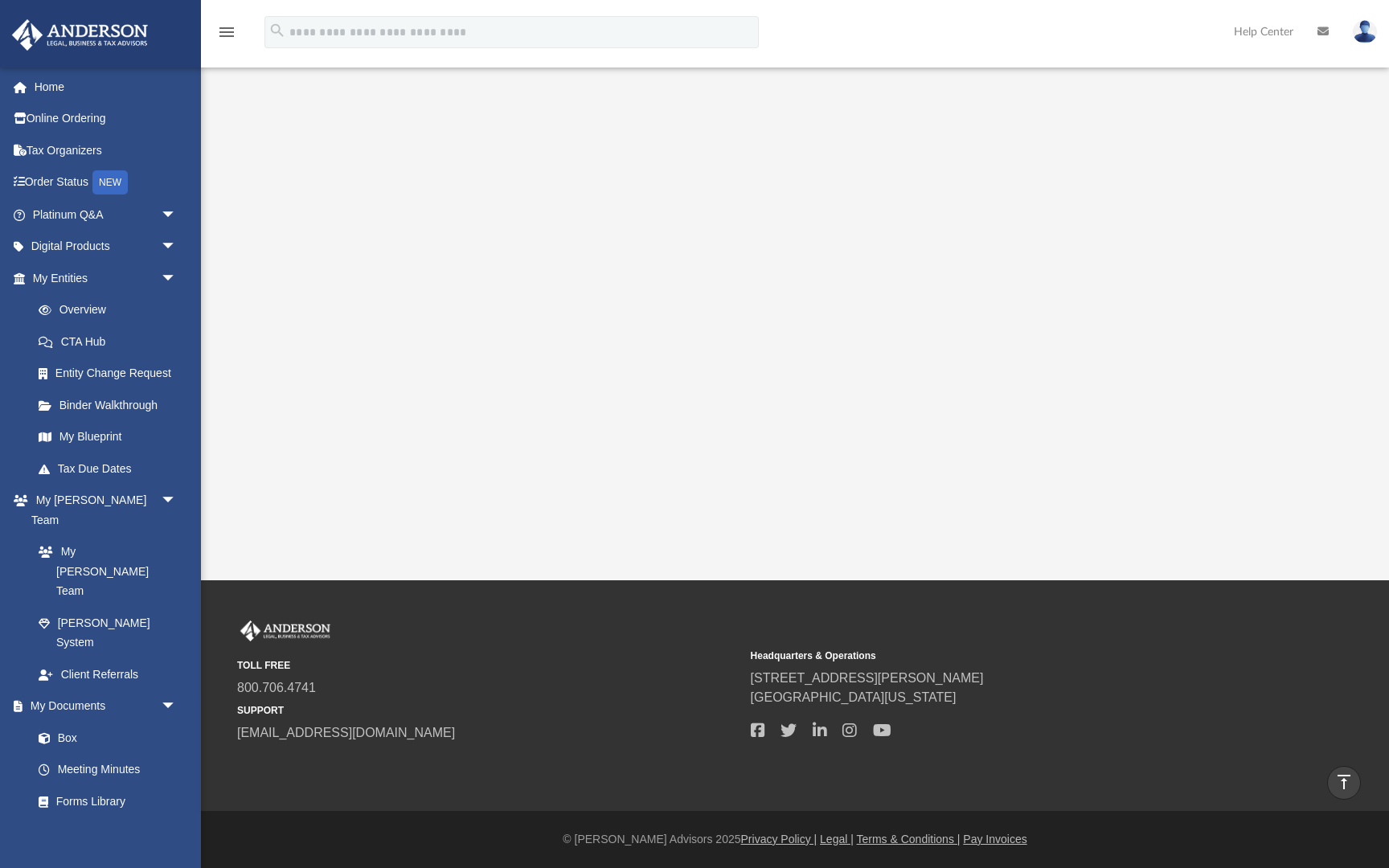
scroll to position [252, 0]
click at [166, 213] on span "arrow_drop_down" at bounding box center [176, 215] width 32 height 33
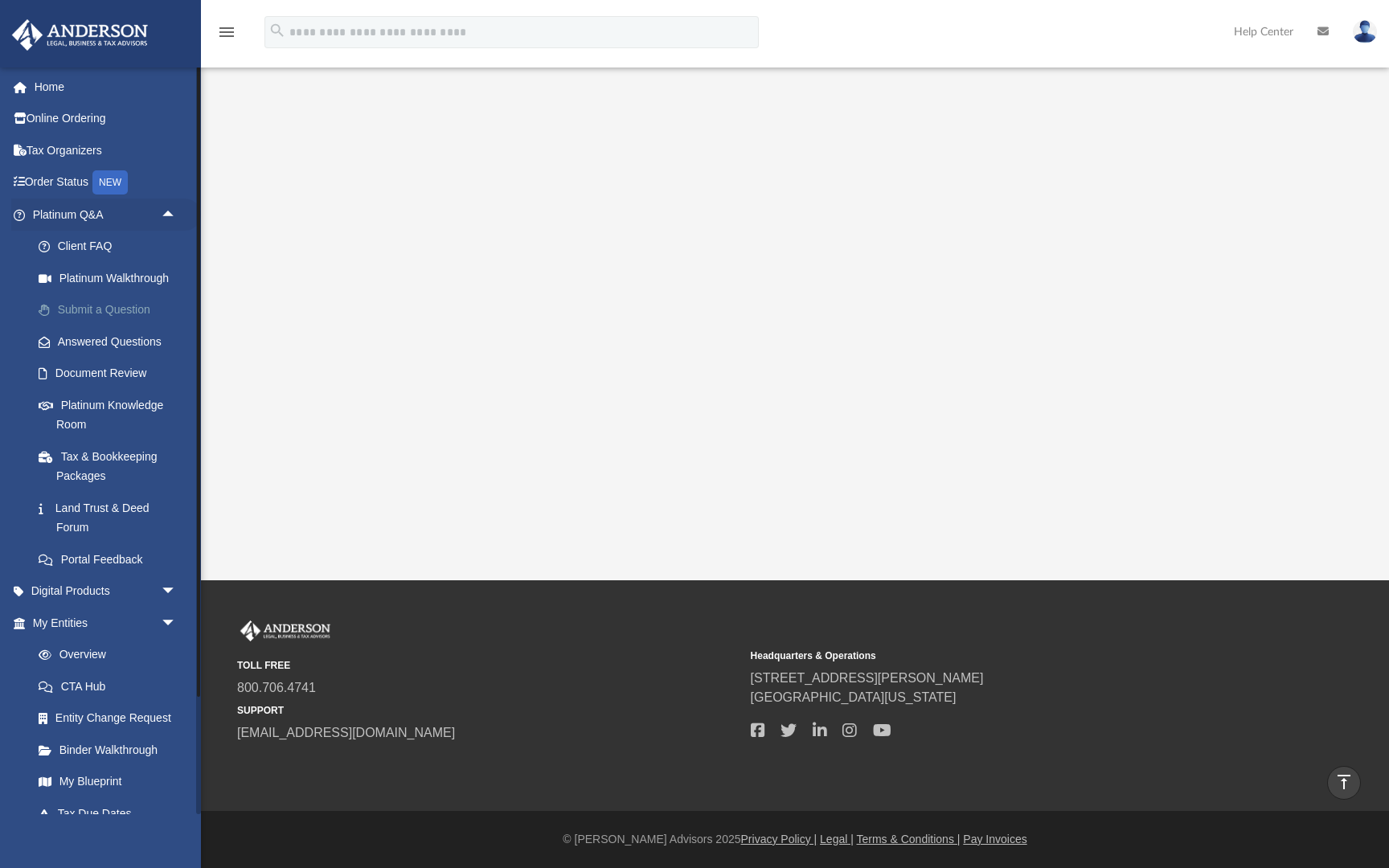
click at [128, 299] on link "Submit a Question" at bounding box center [112, 310] width 179 height 32
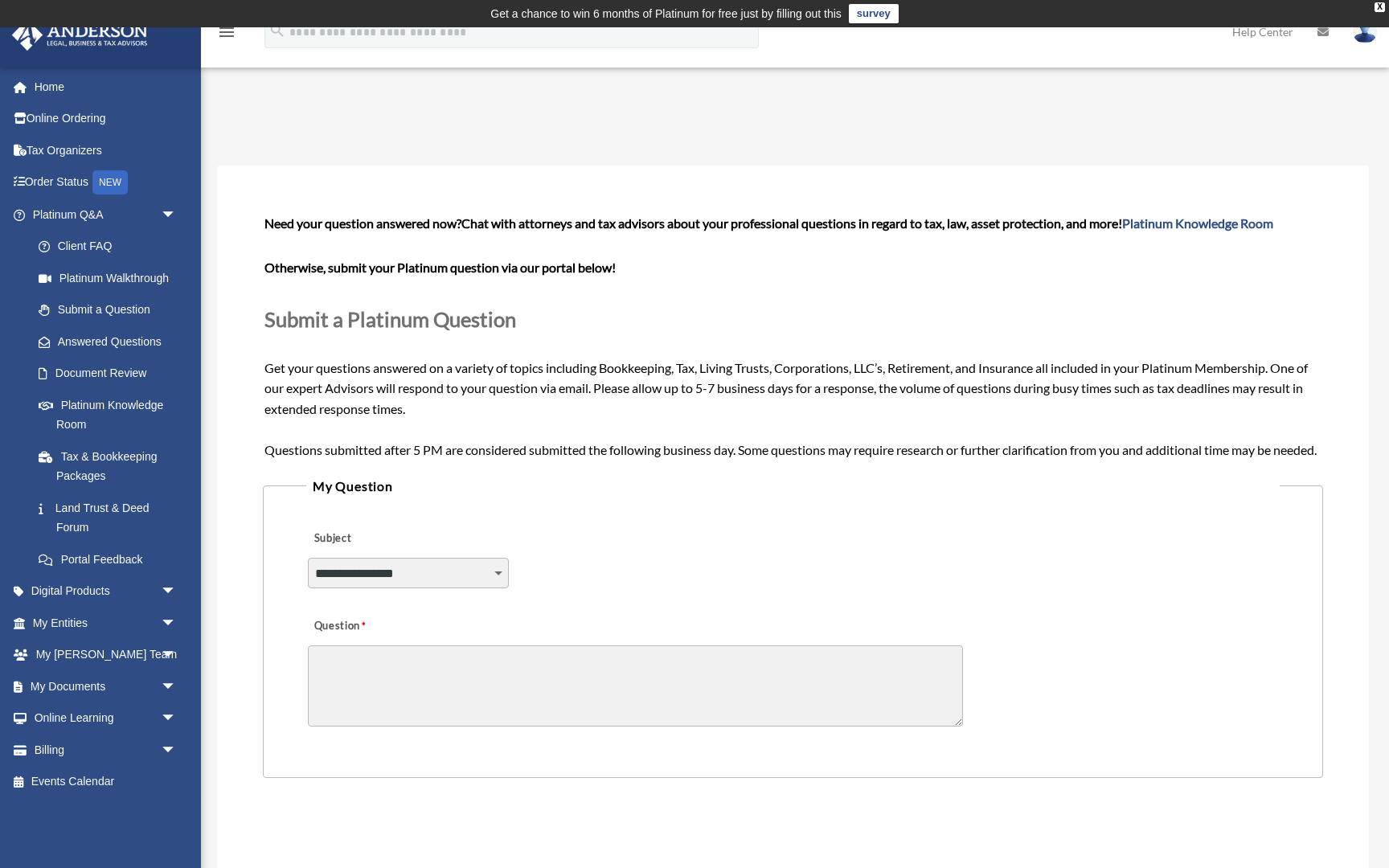
select select "******"
click at [452, 707] on textarea "Question" at bounding box center [636, 686] width 655 height 81
type textarea "*"
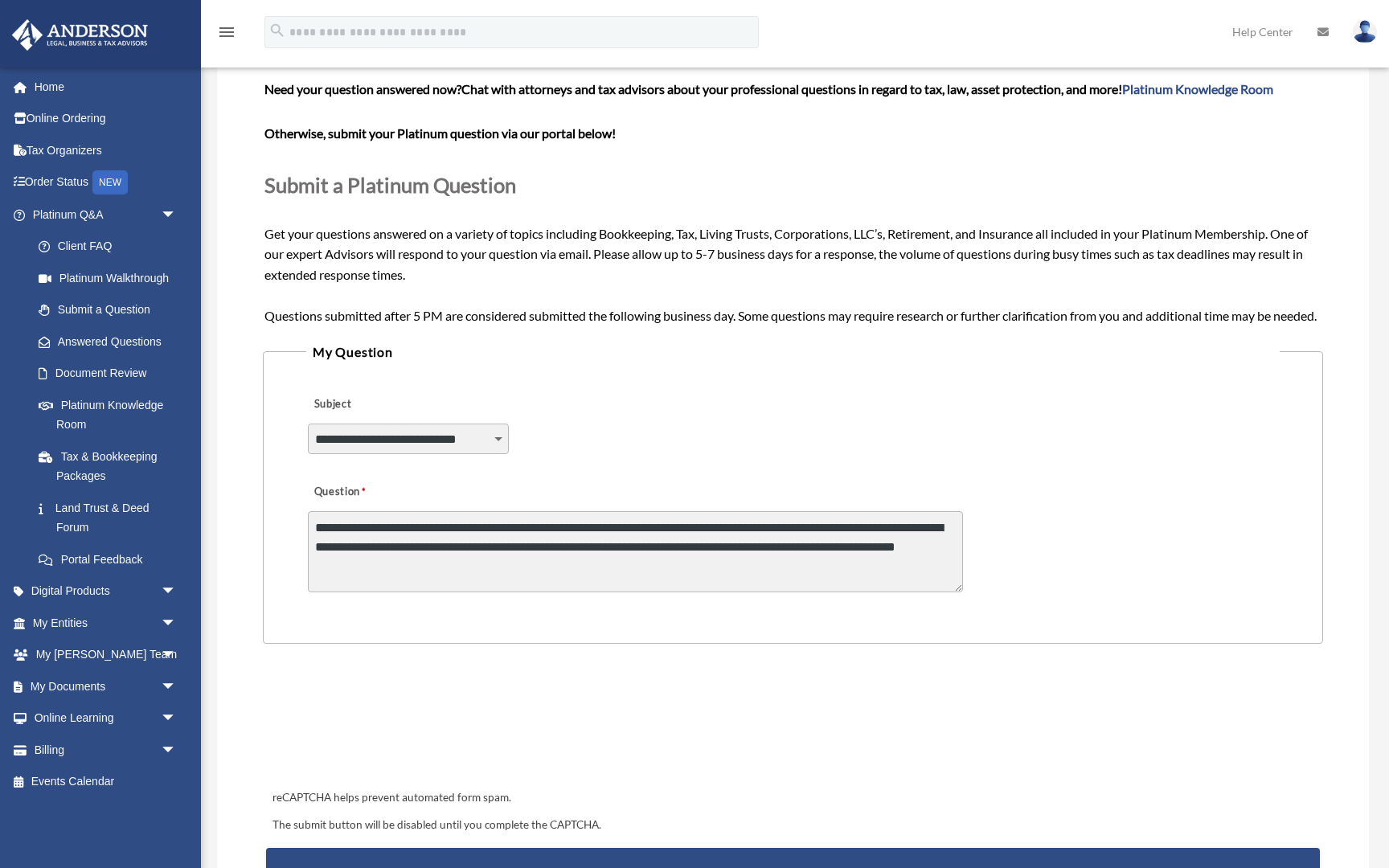
scroll to position [135, 0]
type textarea "**********"
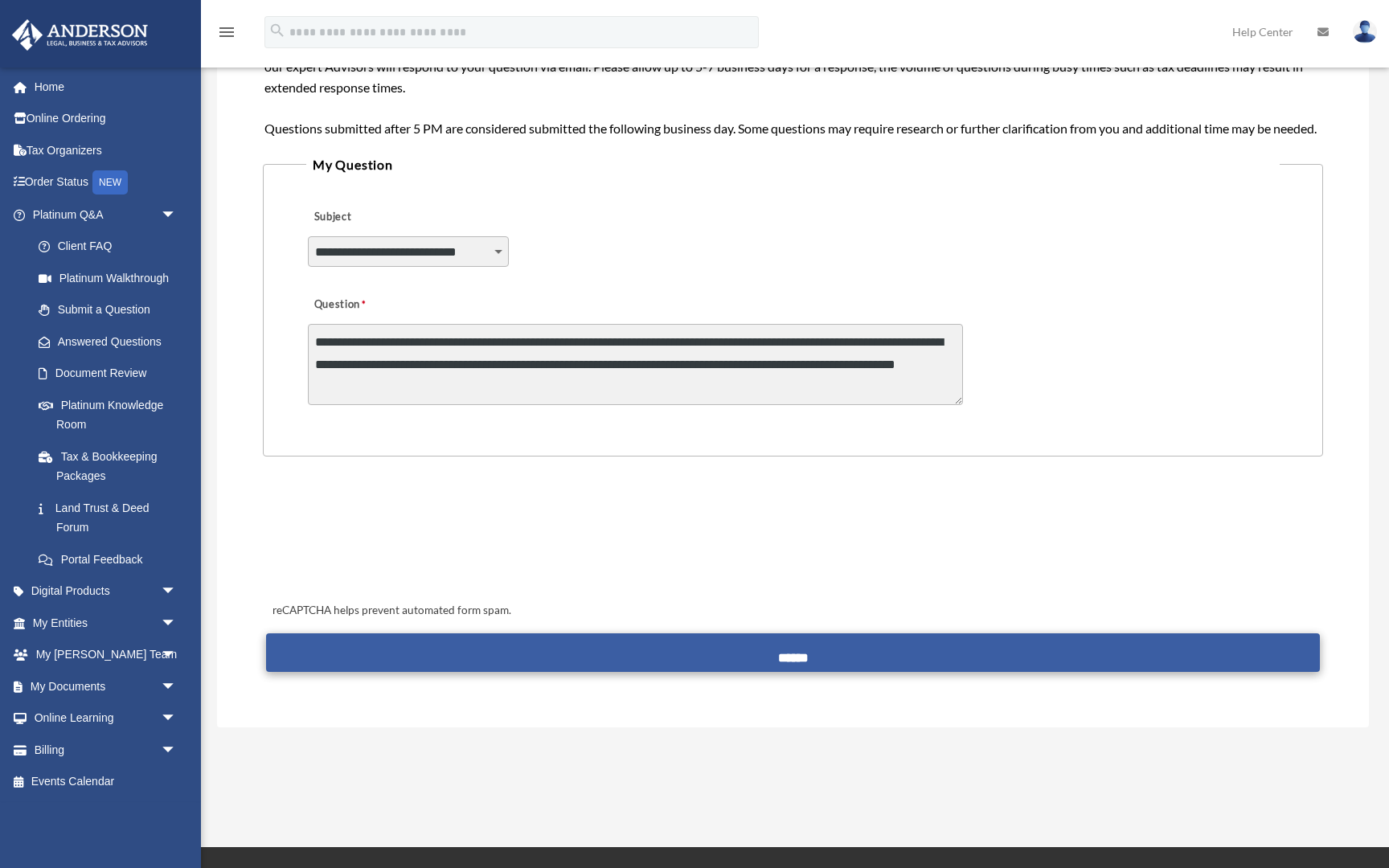
scroll to position [323, 0]
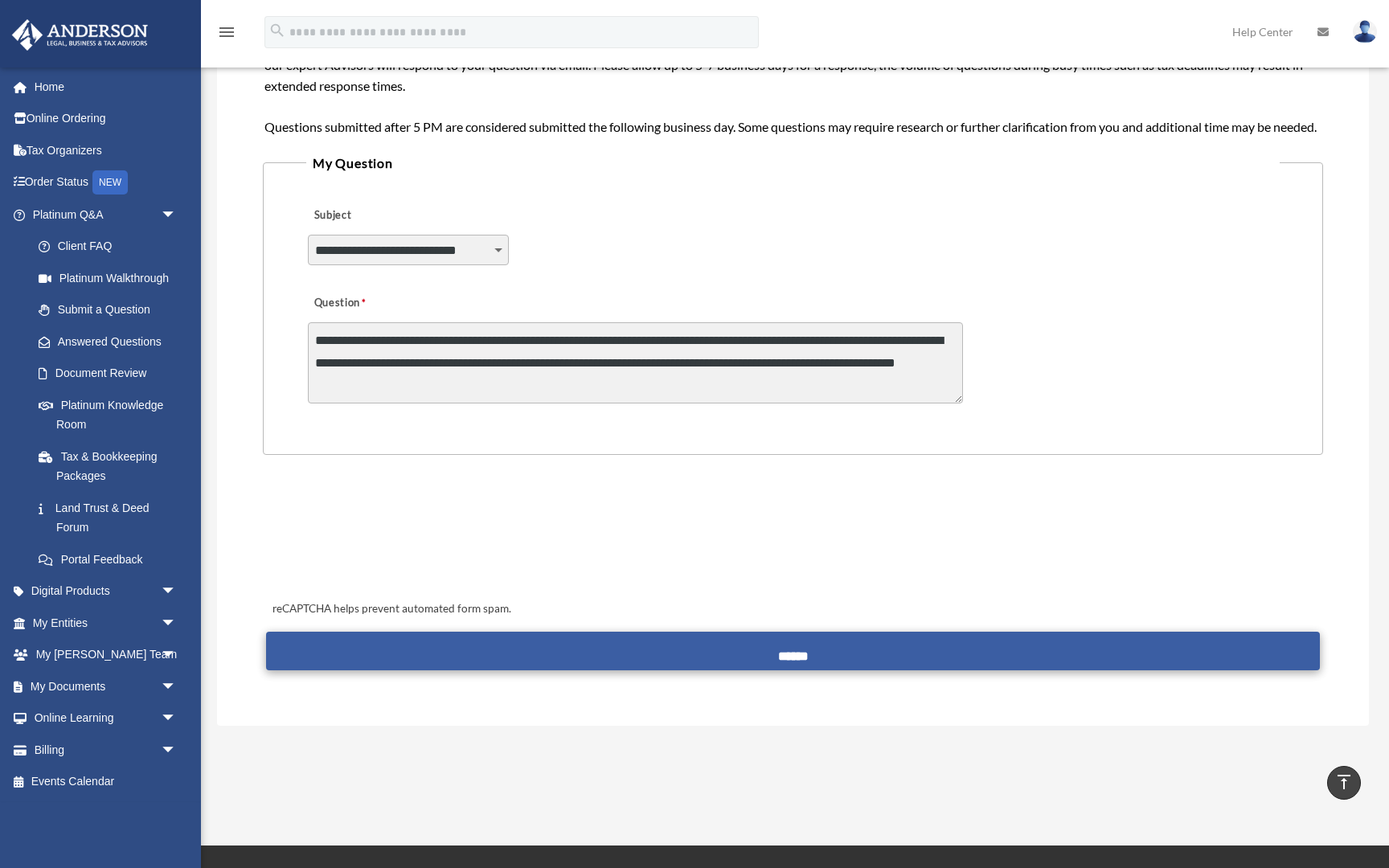
click at [790, 670] on input "******" at bounding box center [793, 651] width 1053 height 38
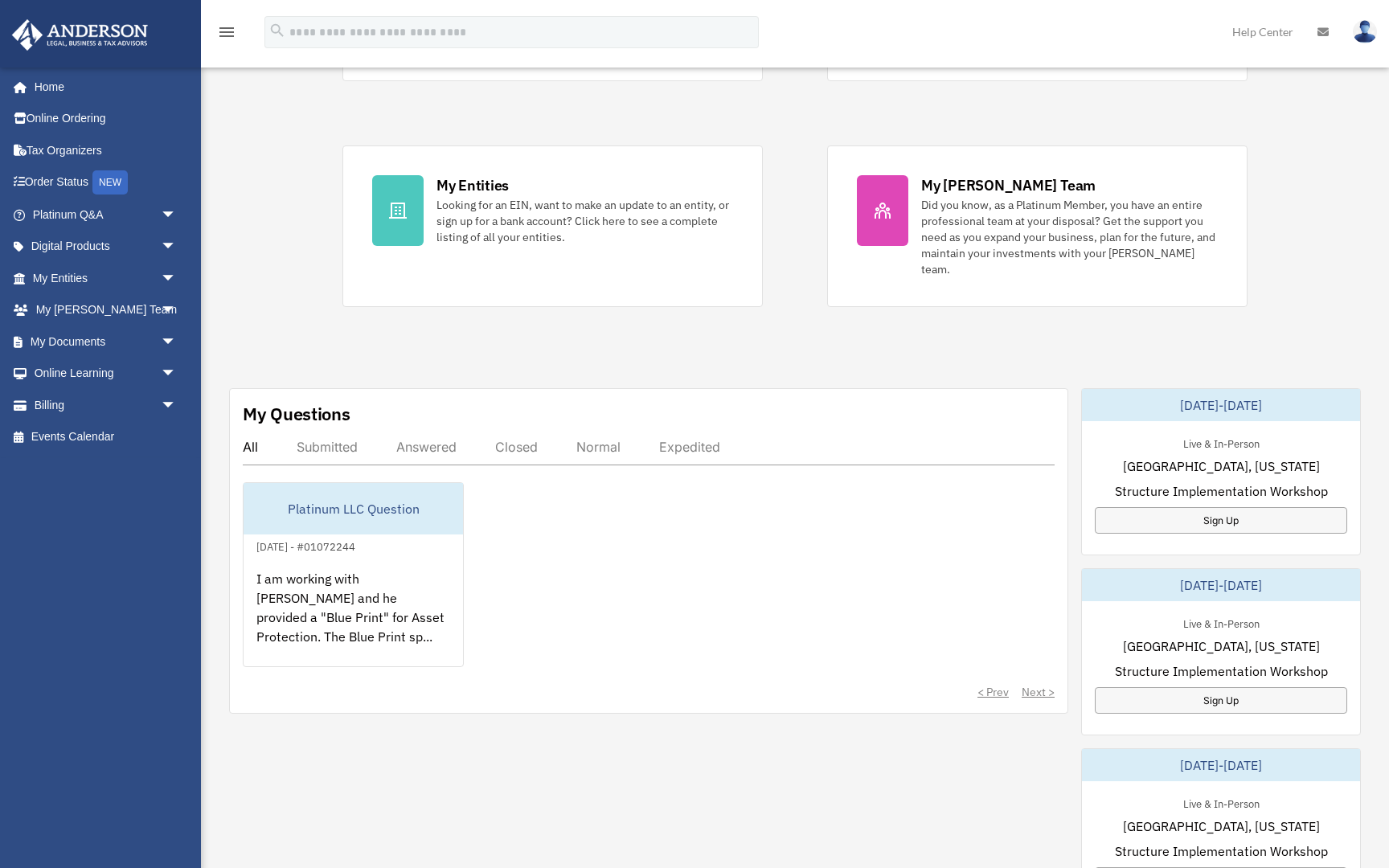
scroll to position [305, 0]
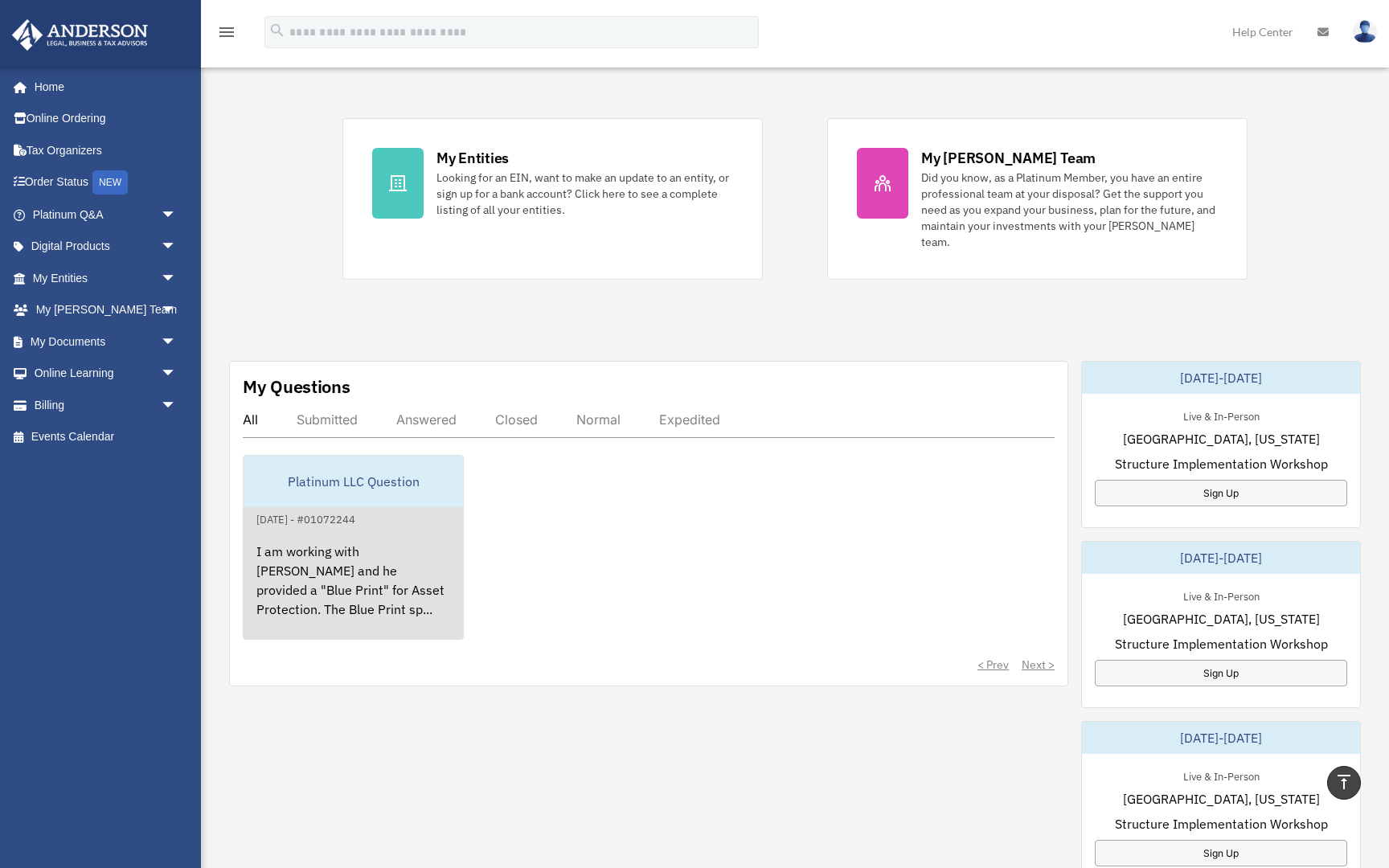
click at [395, 566] on div "I am working with Chris Wade and he provided a "Blue Print" for Asset Protectio…" at bounding box center [353, 592] width 220 height 126
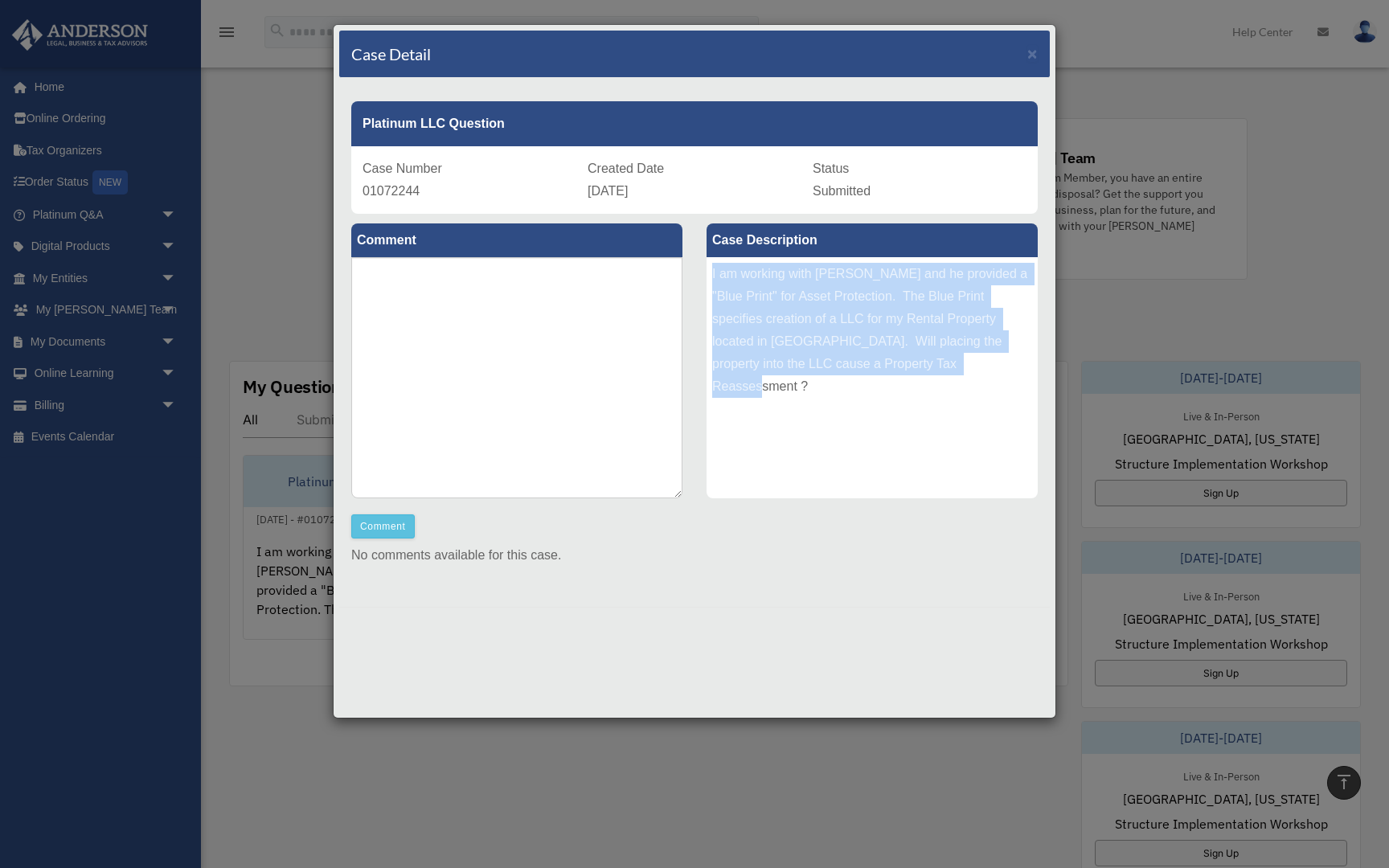
drag, startPoint x: 899, startPoint y: 363, endPoint x: 708, endPoint y: 269, distance: 212.9
click at [708, 269] on div "I am working with Chris Wade and he provided a "Blue Print" for Asset Protectio…" at bounding box center [872, 377] width 331 height 241
copy div "I am working with Chris Wade and he provided a "Blue Print" for Asset Protectio…"
click at [1031, 51] on span "×" at bounding box center [1032, 53] width 10 height 18
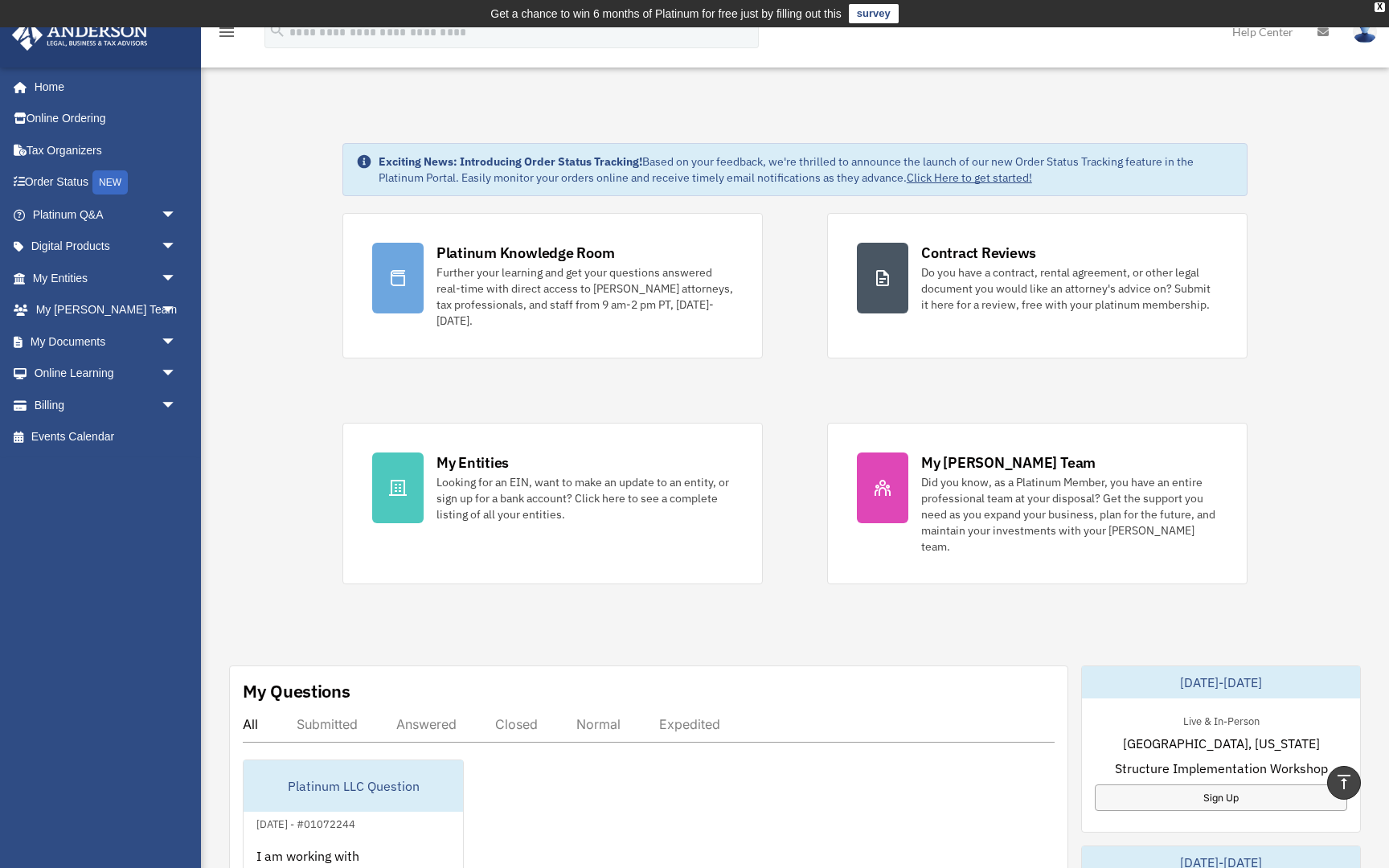
scroll to position [0, 0]
click at [168, 241] on span "arrow_drop_down" at bounding box center [176, 247] width 32 height 33
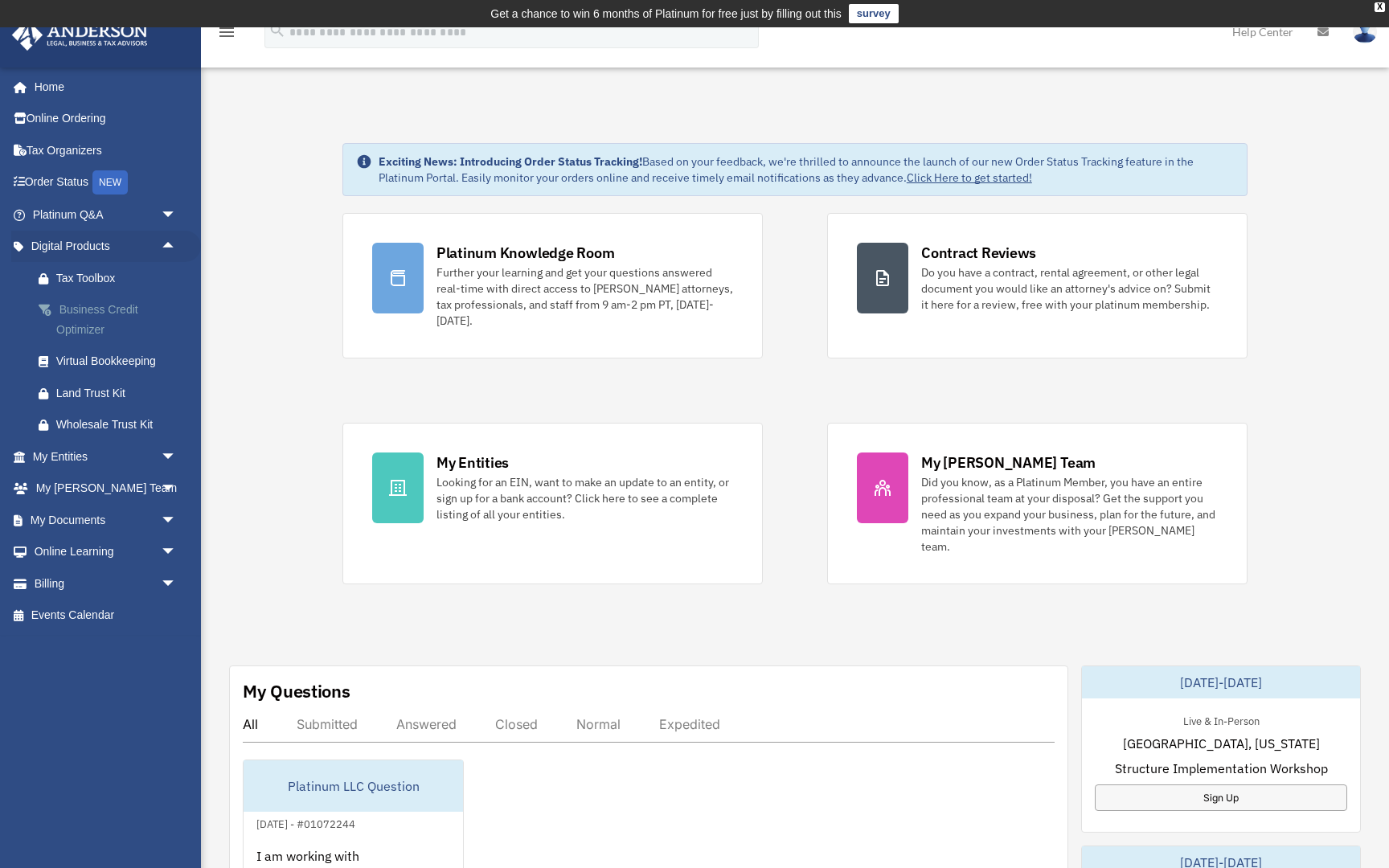
click at [111, 309] on div "Business Credit Optimizer" at bounding box center [119, 319] width 125 height 39
click at [104, 305] on div "Business Credit Optimizer" at bounding box center [119, 319] width 125 height 39
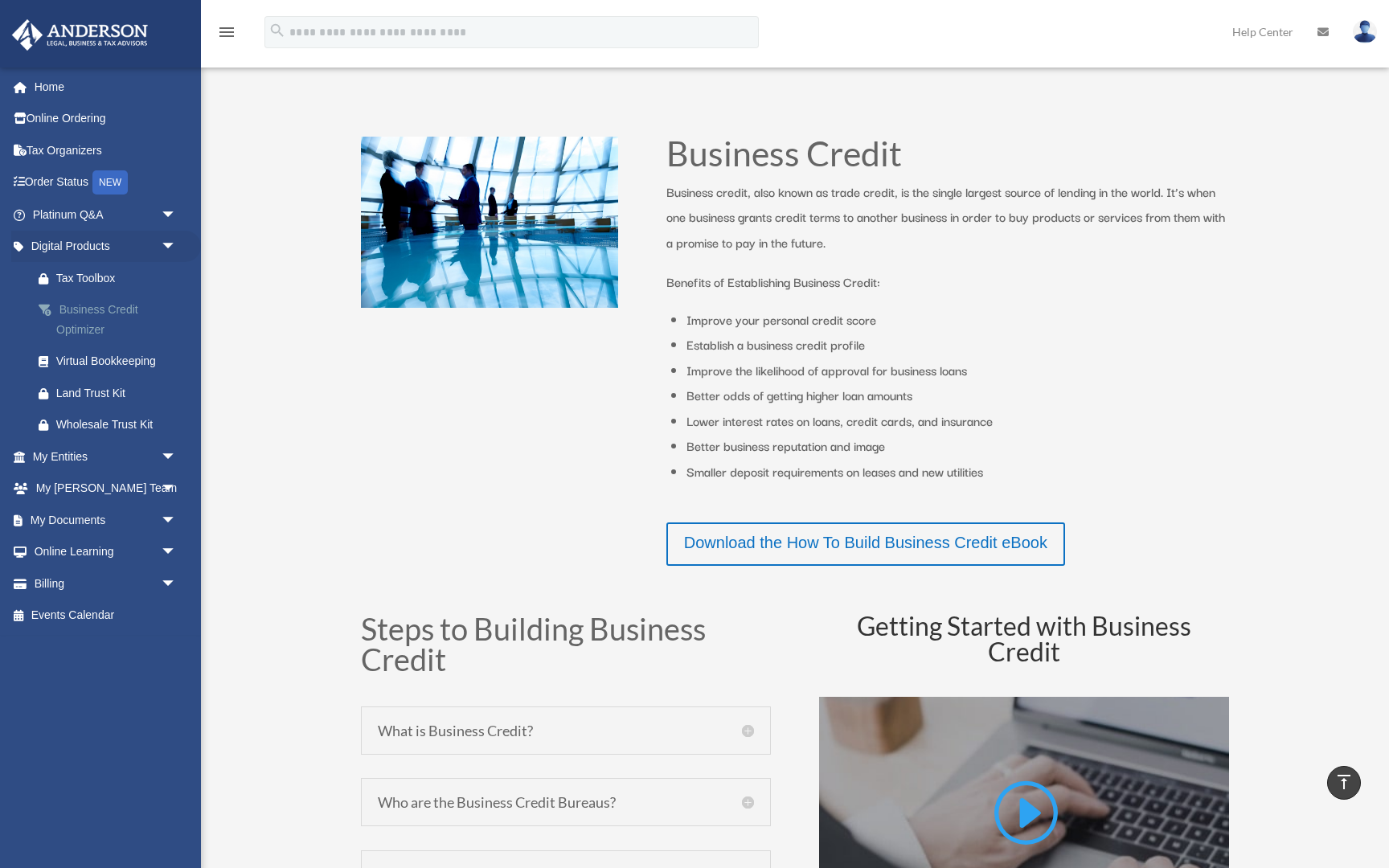
scroll to position [272, 0]
click at [162, 453] on span "arrow_drop_down" at bounding box center [176, 457] width 32 height 33
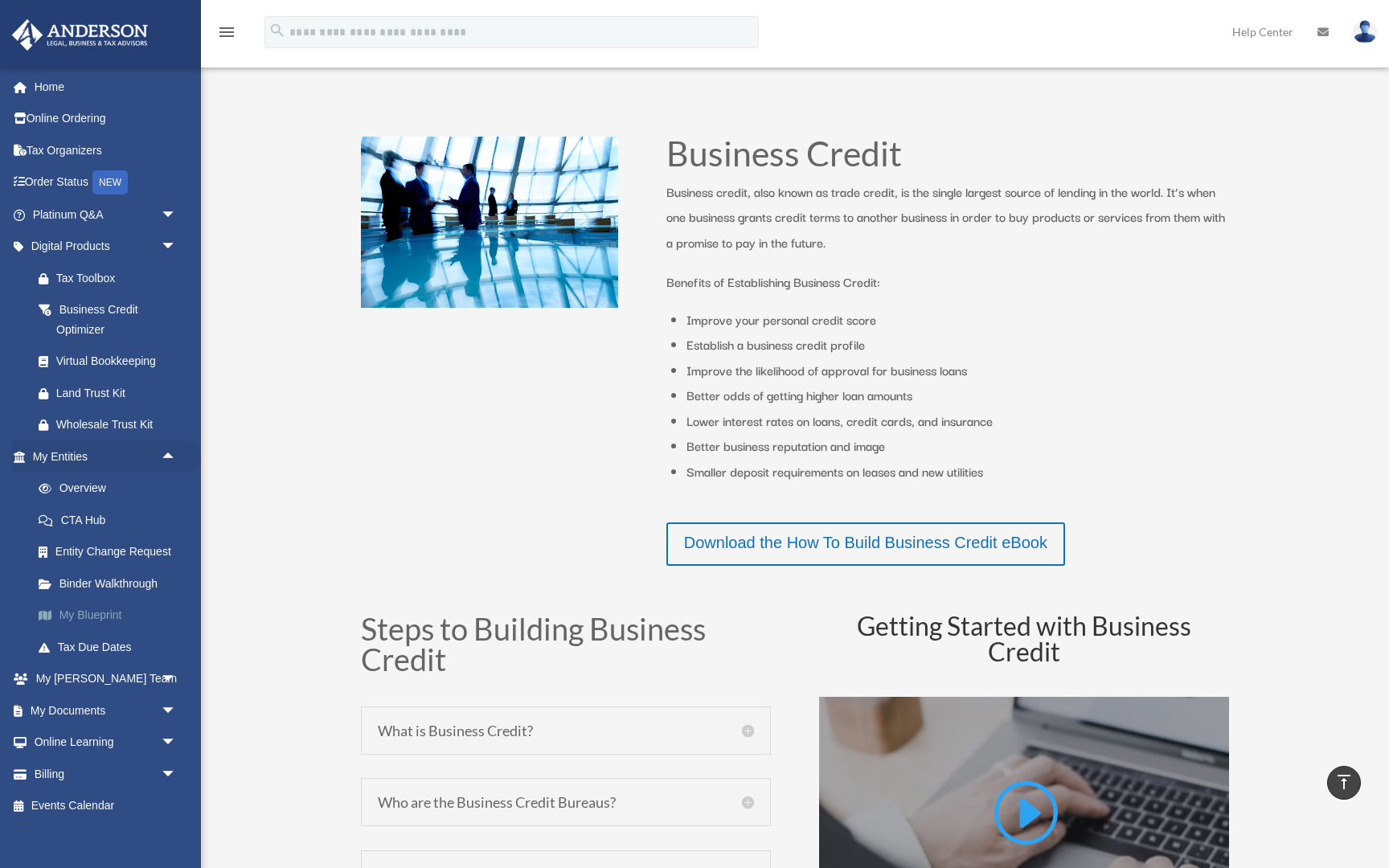
click at [96, 607] on link "My Blueprint" at bounding box center [112, 615] width 179 height 32
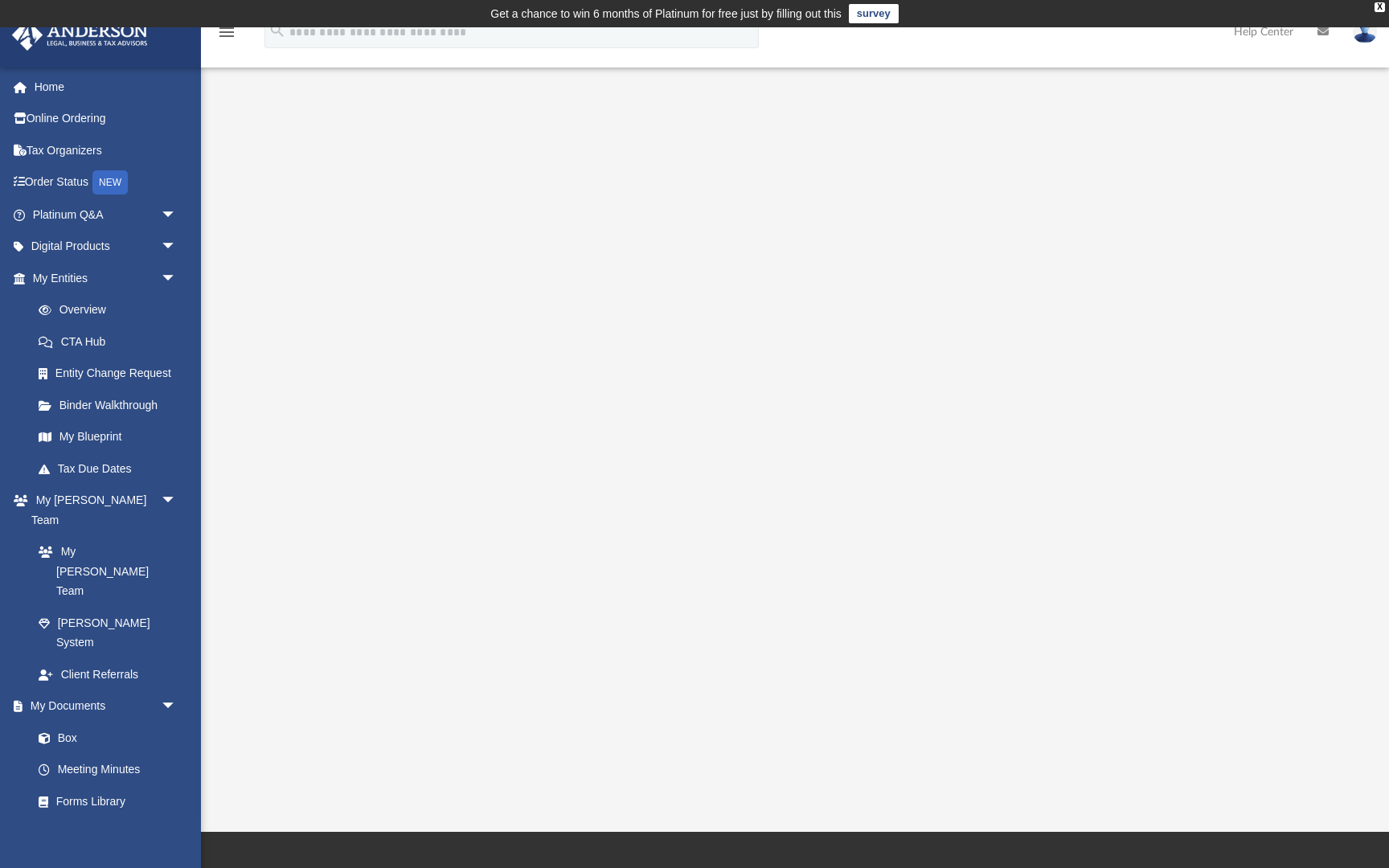
click at [1256, 115] on div at bounding box center [794, 438] width 1188 height 677
drag, startPoint x: 385, startPoint y: 792, endPoint x: 404, endPoint y: 782, distance: 21.5
click at [385, 791] on div "App [EMAIL_ADDRESS][DOMAIN_NAME] Sign Out [EMAIL_ADDRESS][DOMAIN_NAME] Home Onl…" at bounding box center [694, 429] width 1389 height 804
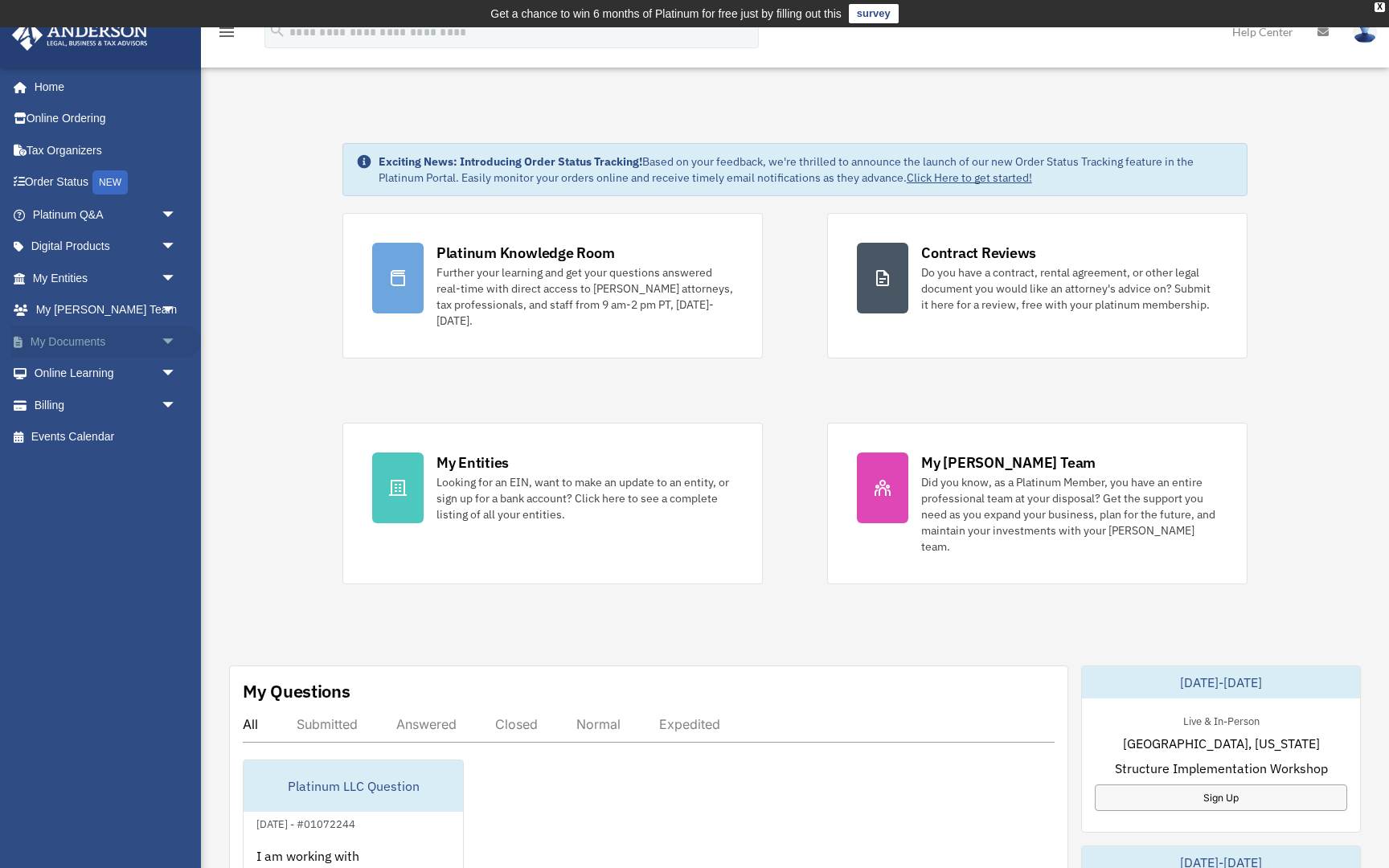
click at [175, 340] on span "arrow_drop_down" at bounding box center [176, 342] width 32 height 33
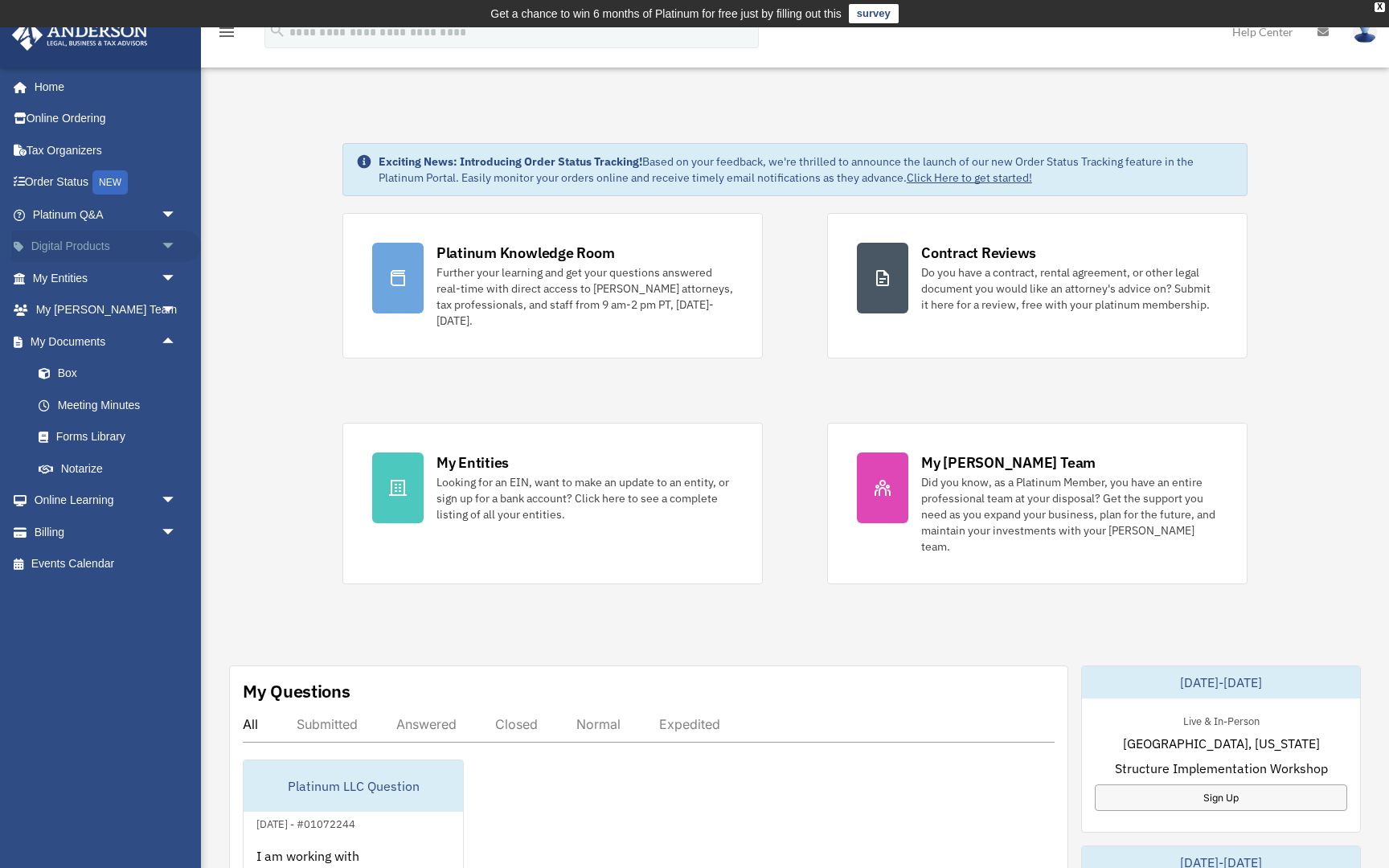
click at [167, 242] on span "arrow_drop_down" at bounding box center [176, 247] width 32 height 33
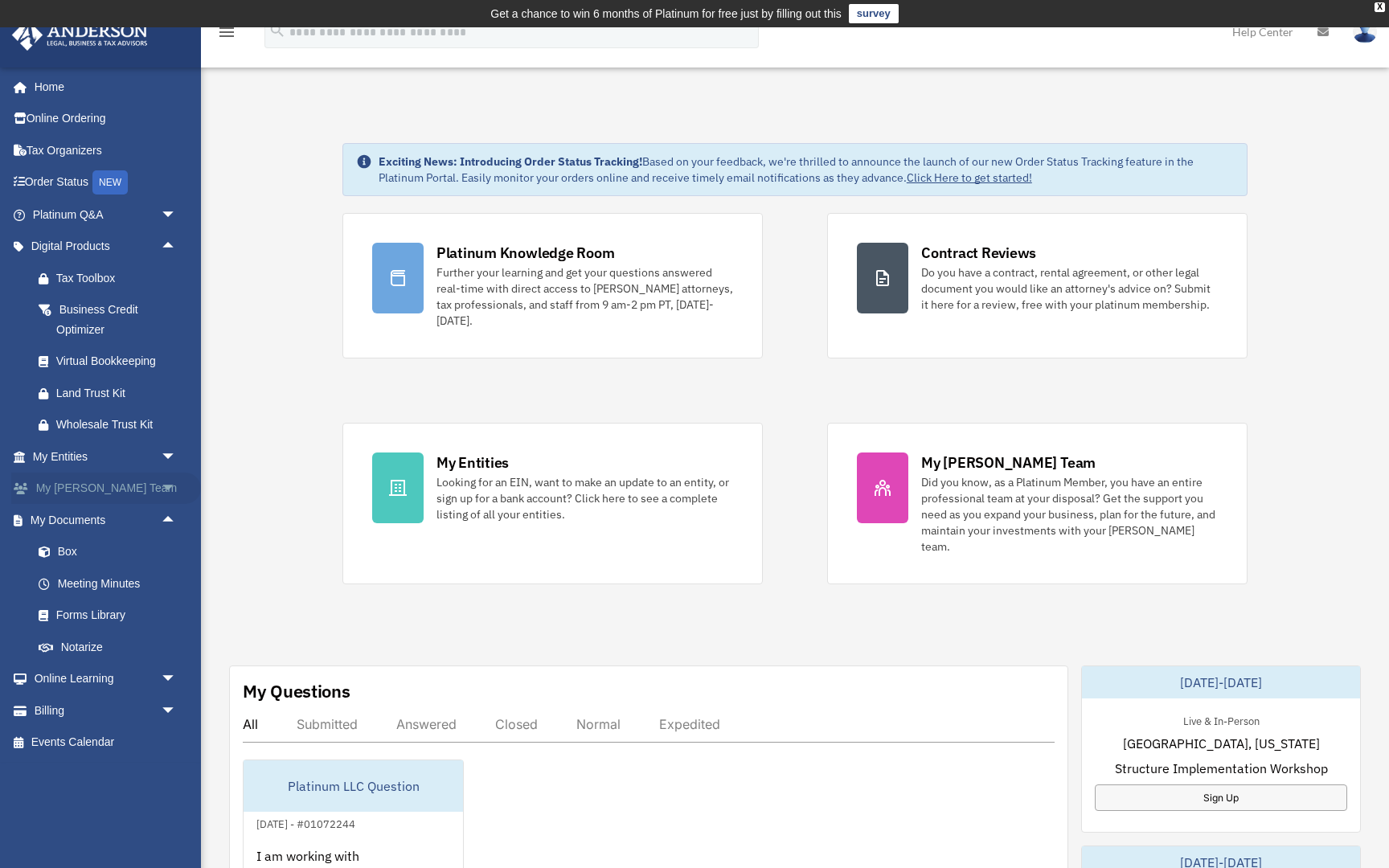
click at [170, 480] on span "arrow_drop_down" at bounding box center [176, 489] width 32 height 33
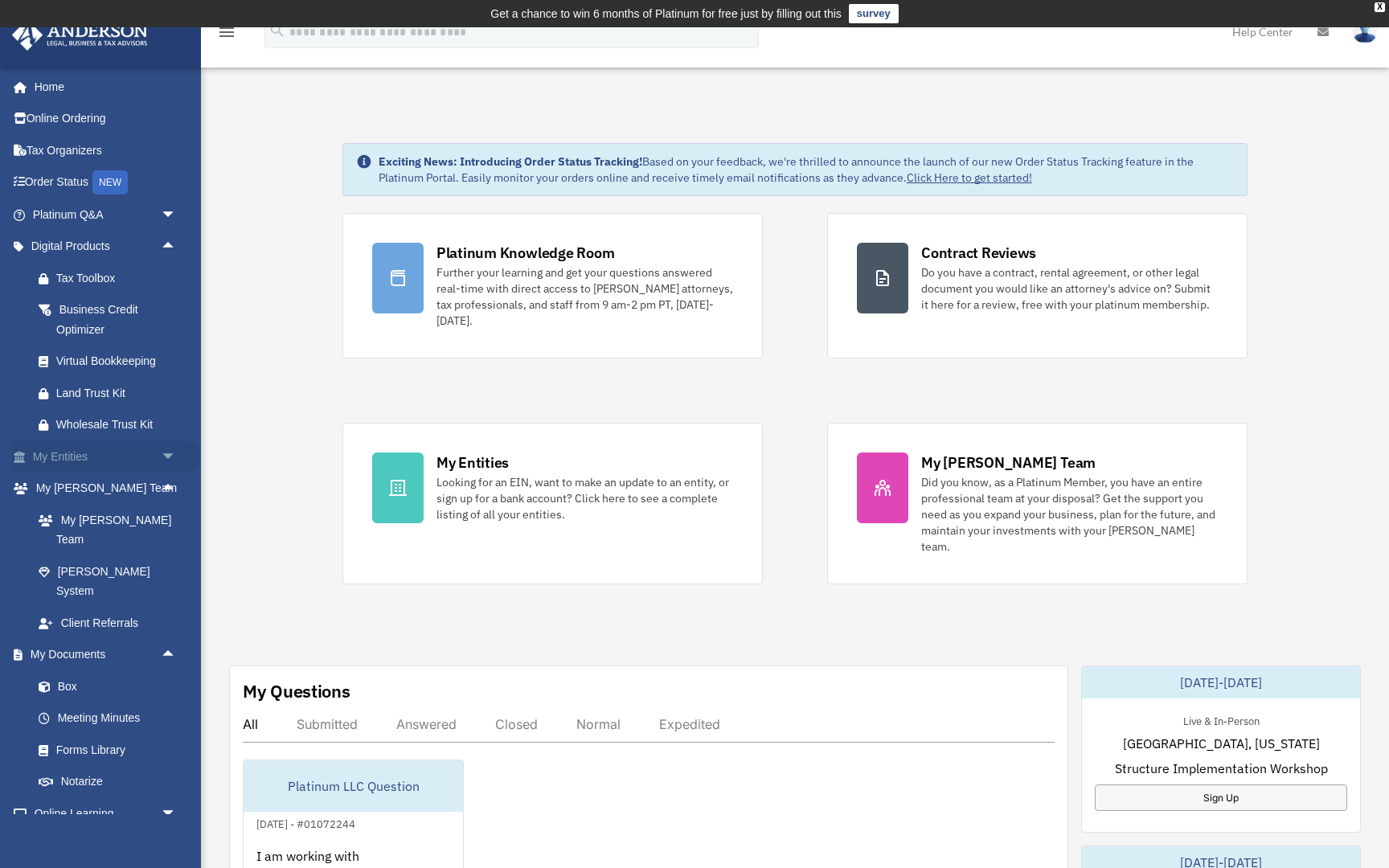
click at [164, 450] on span "arrow_drop_down" at bounding box center [176, 457] width 32 height 33
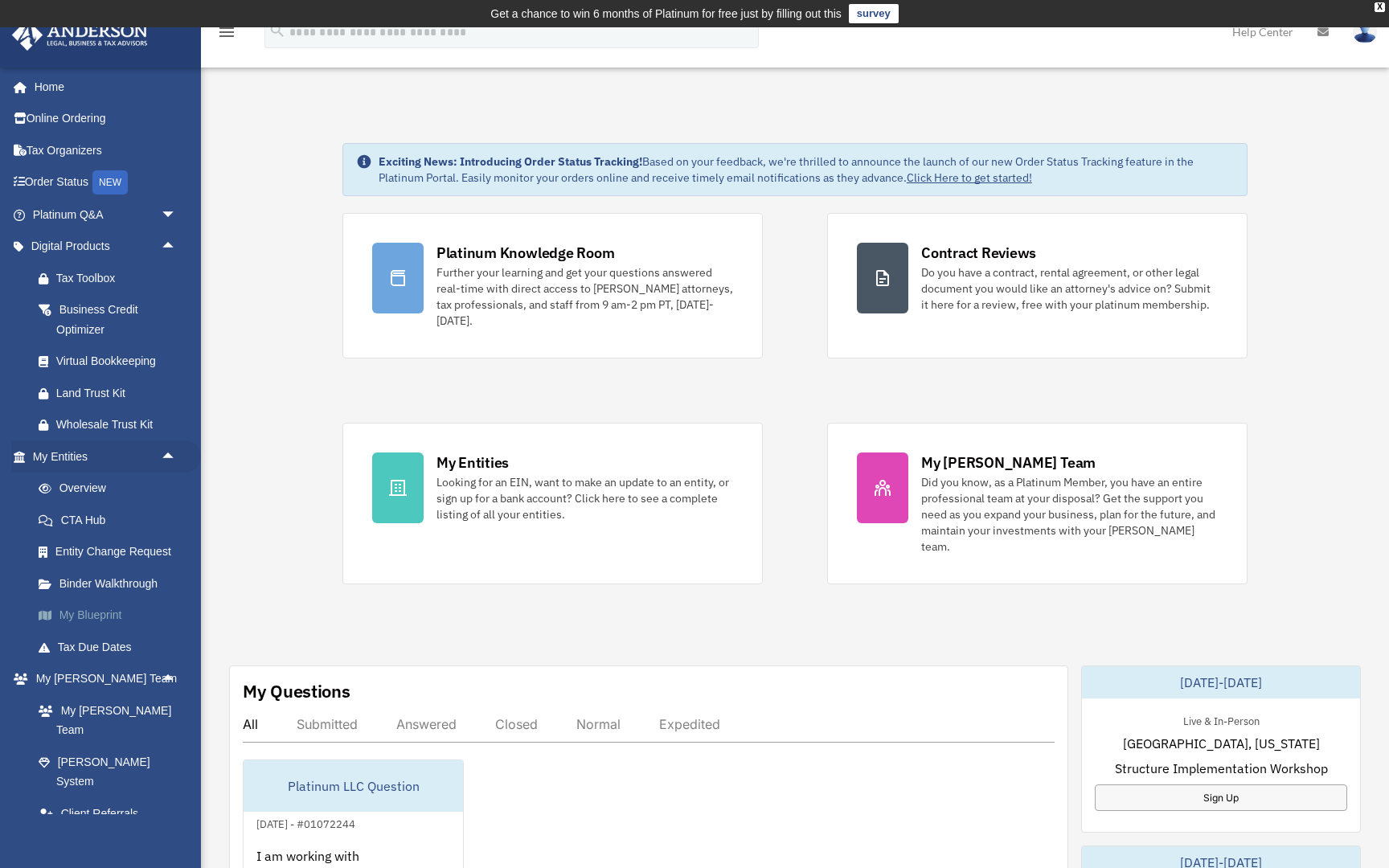
click at [105, 607] on link "My Blueprint" at bounding box center [112, 615] width 179 height 32
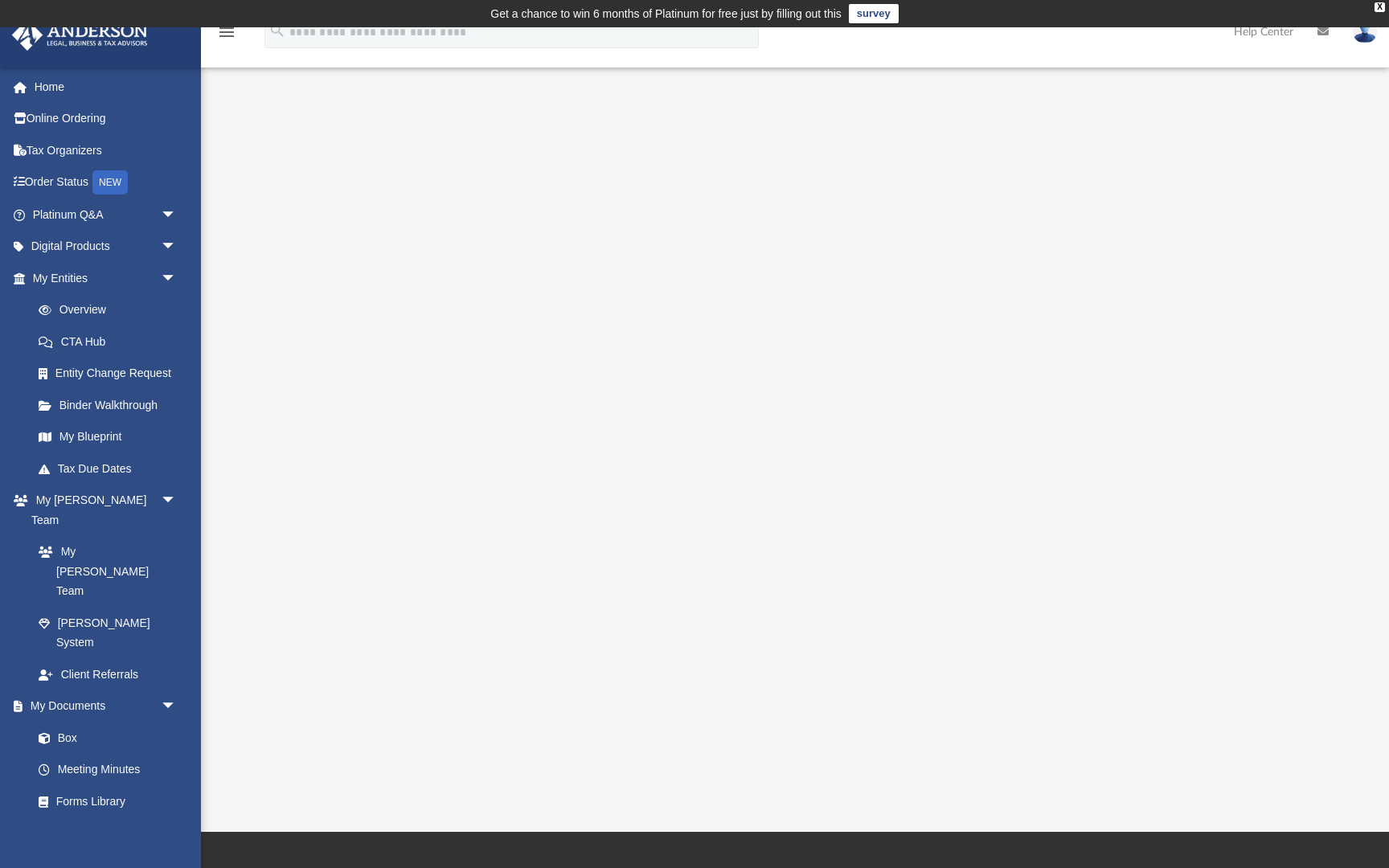
click at [1363, 37] on img at bounding box center [1365, 32] width 24 height 24
click at [1318, 165] on div at bounding box center [795, 454] width 1069 height 643
